Goal: Task Accomplishment & Management: Manage account settings

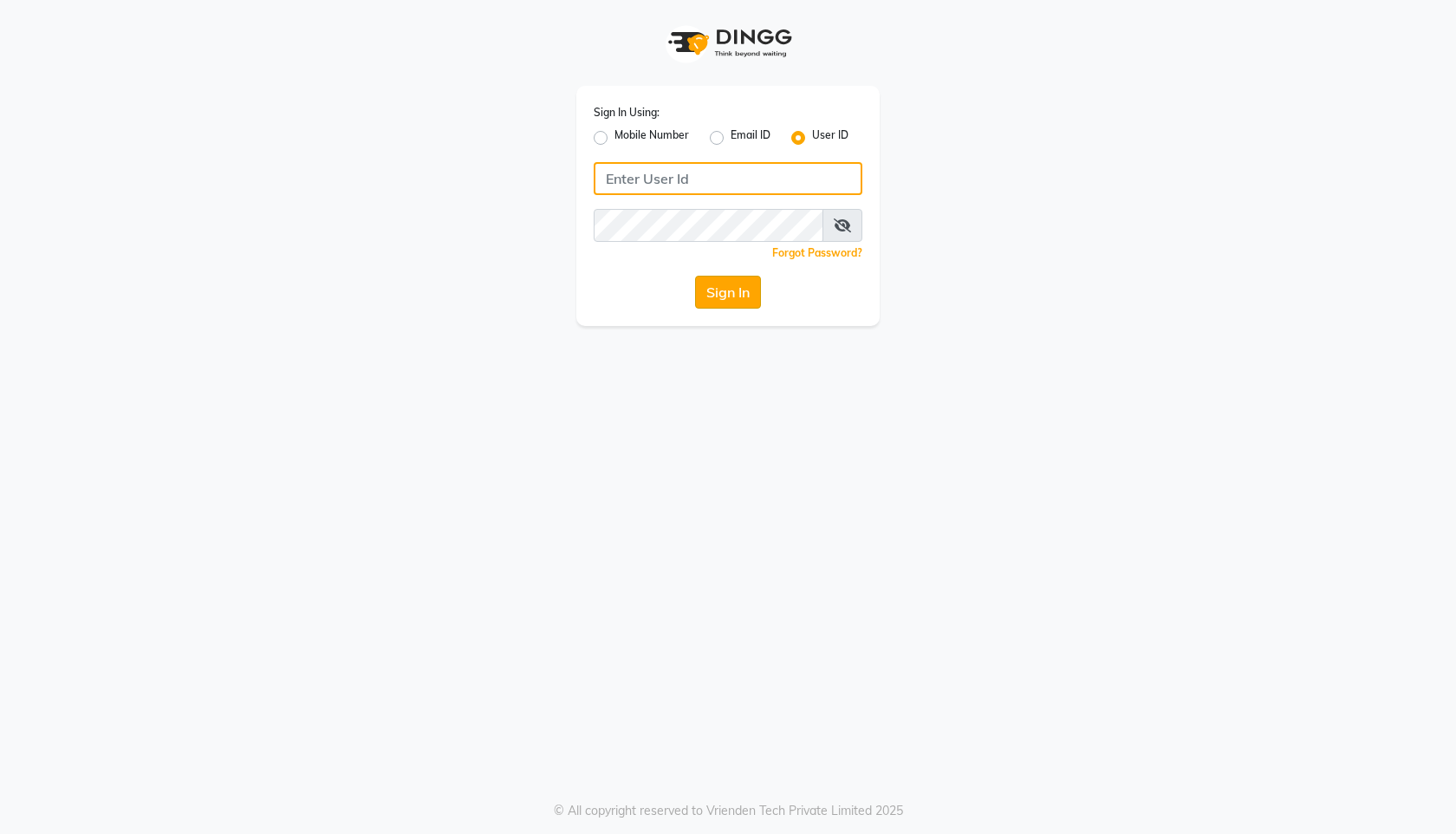
type input "derma@123"
click at [721, 293] on button "Sign In" at bounding box center [728, 292] width 66 height 33
